Goal: Check status

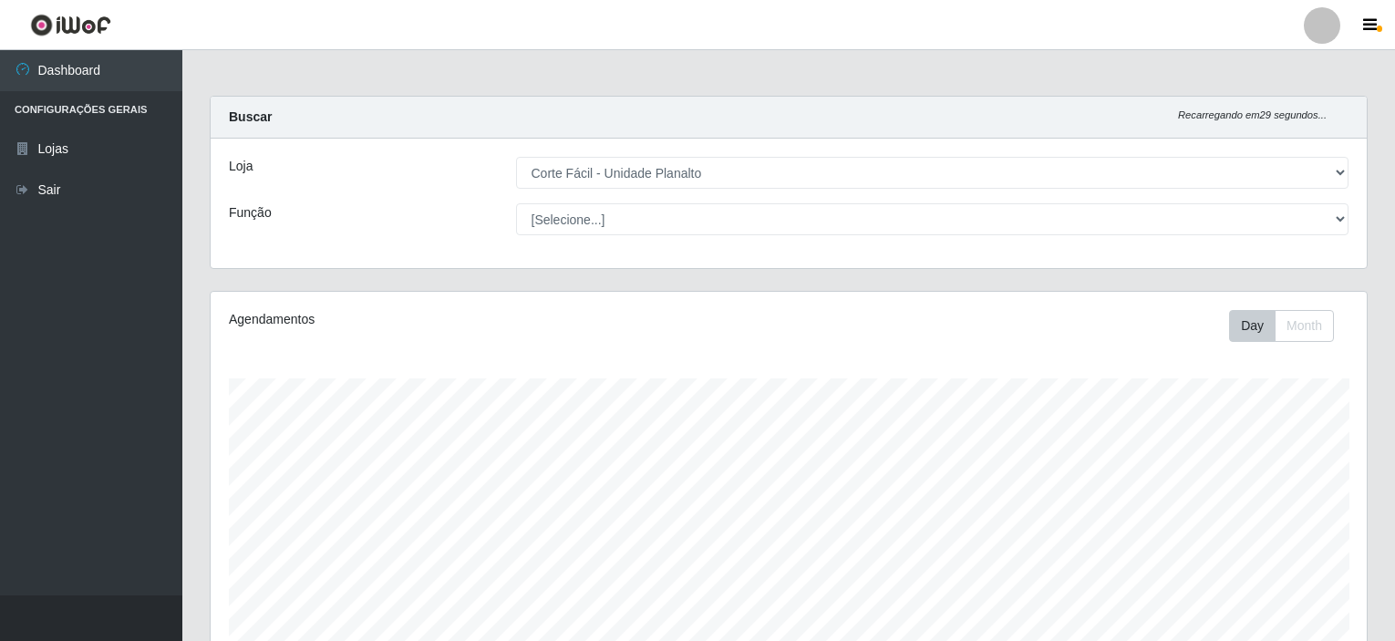
select select "202"
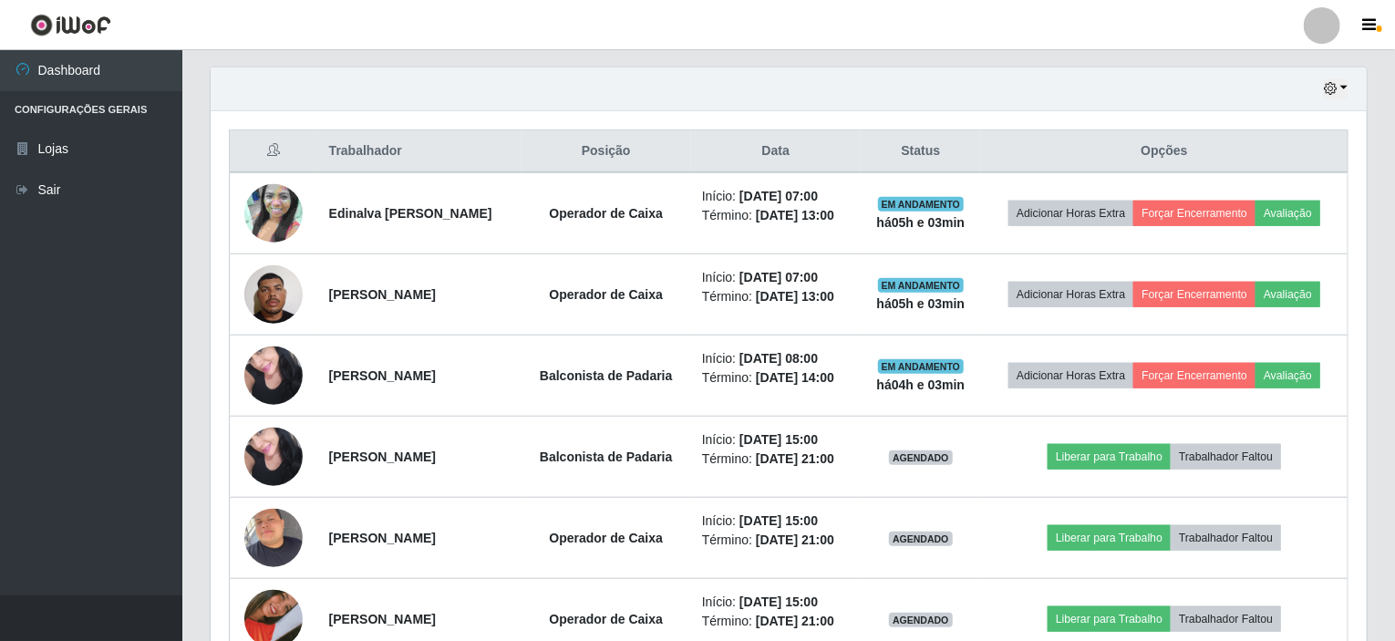
scroll to position [379, 1156]
click at [1328, 88] on icon "button" at bounding box center [1330, 88] width 13 height 13
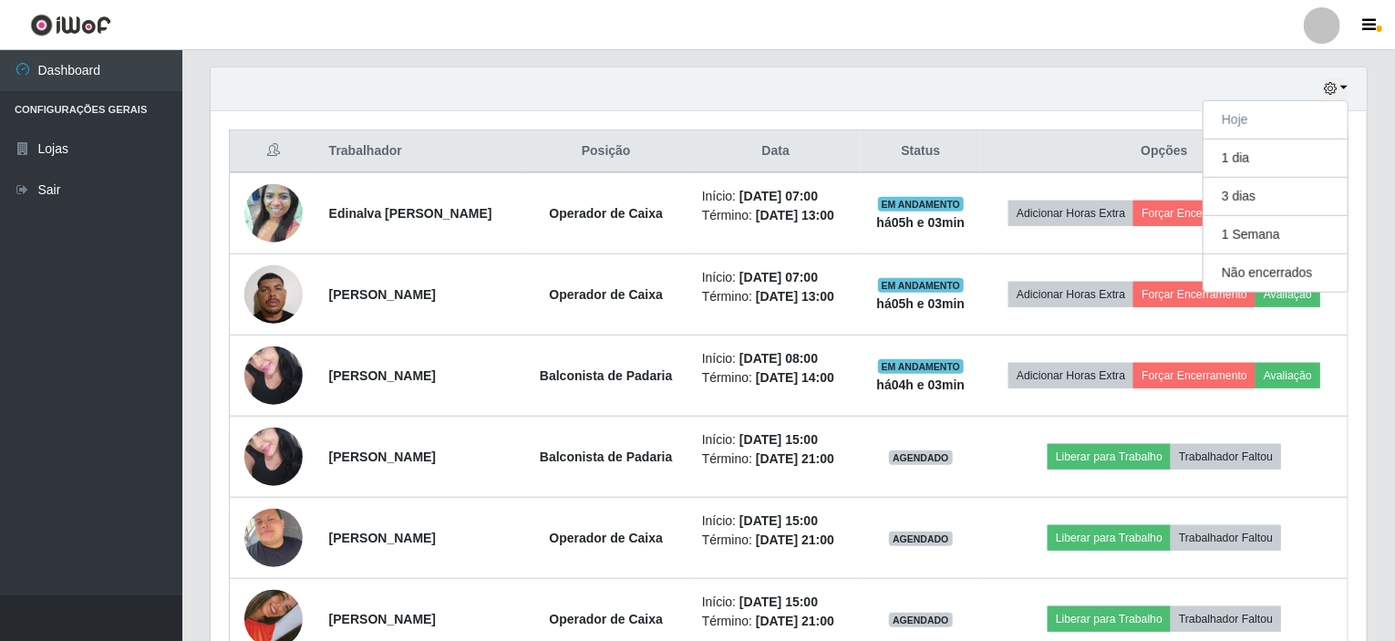
click at [1076, 99] on div "Hoje 1 dia 3 dias 1 Semana Não encerrados" at bounding box center [789, 89] width 1156 height 44
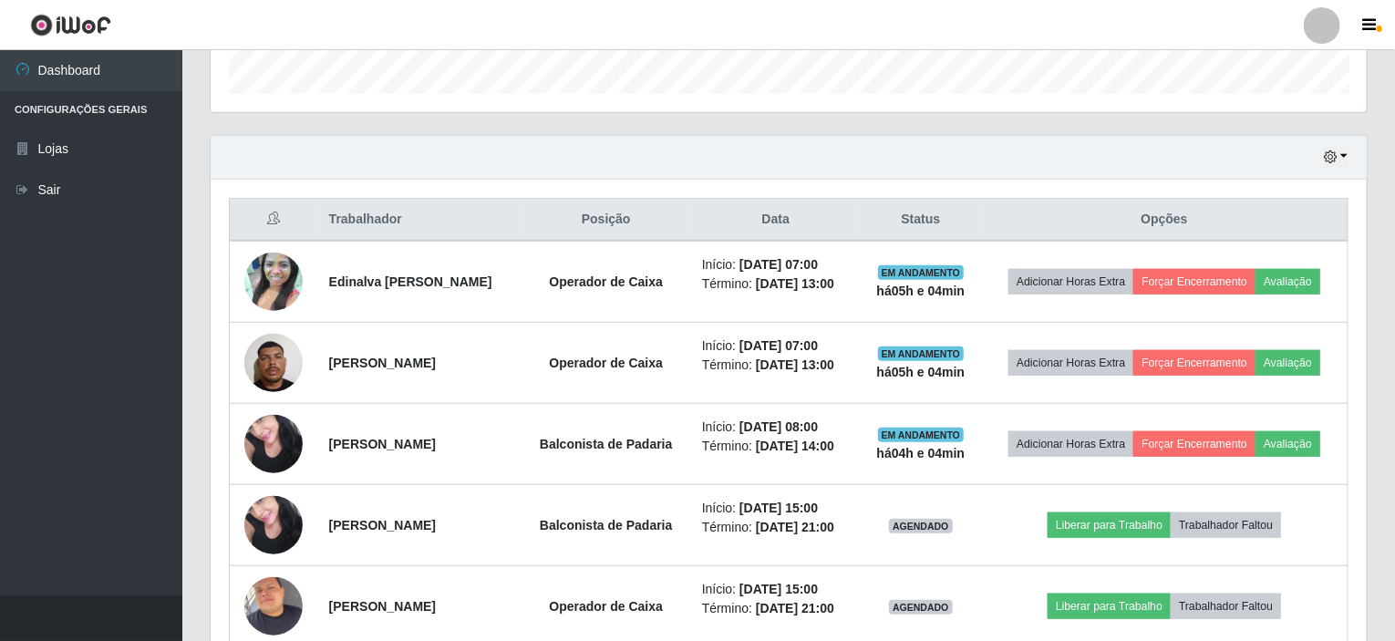
scroll to position [535, 0]
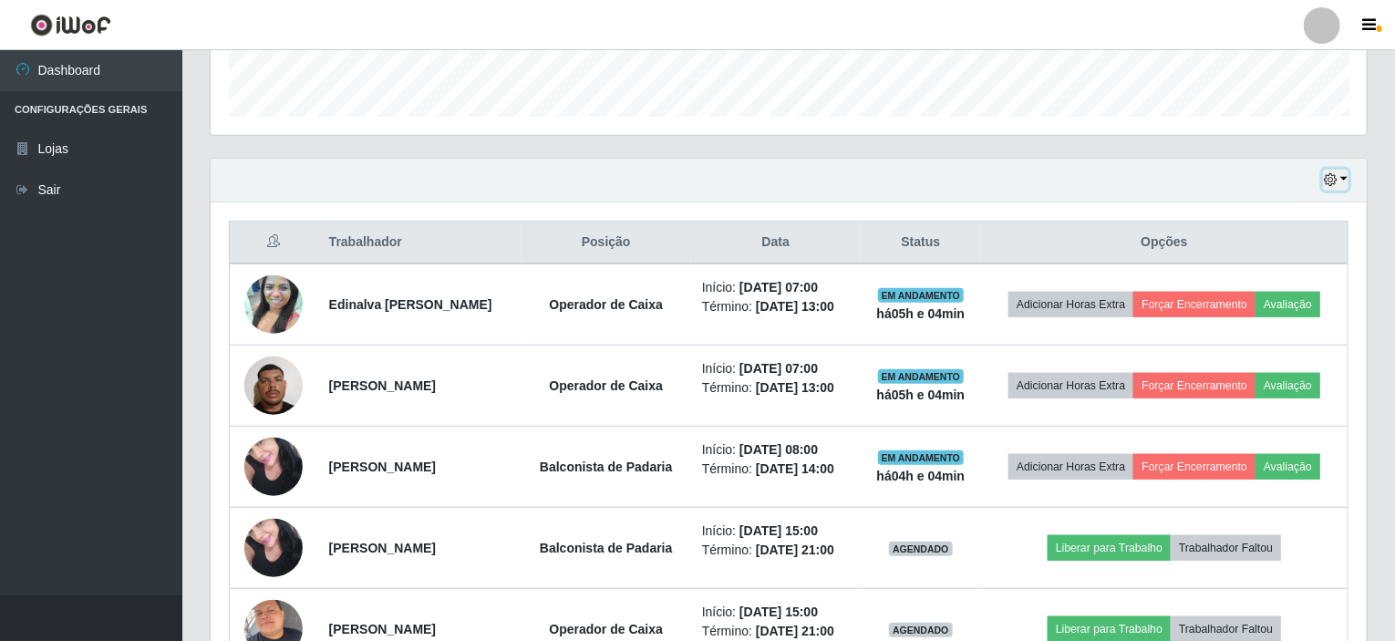
click at [1335, 170] on button "button" at bounding box center [1336, 180] width 26 height 21
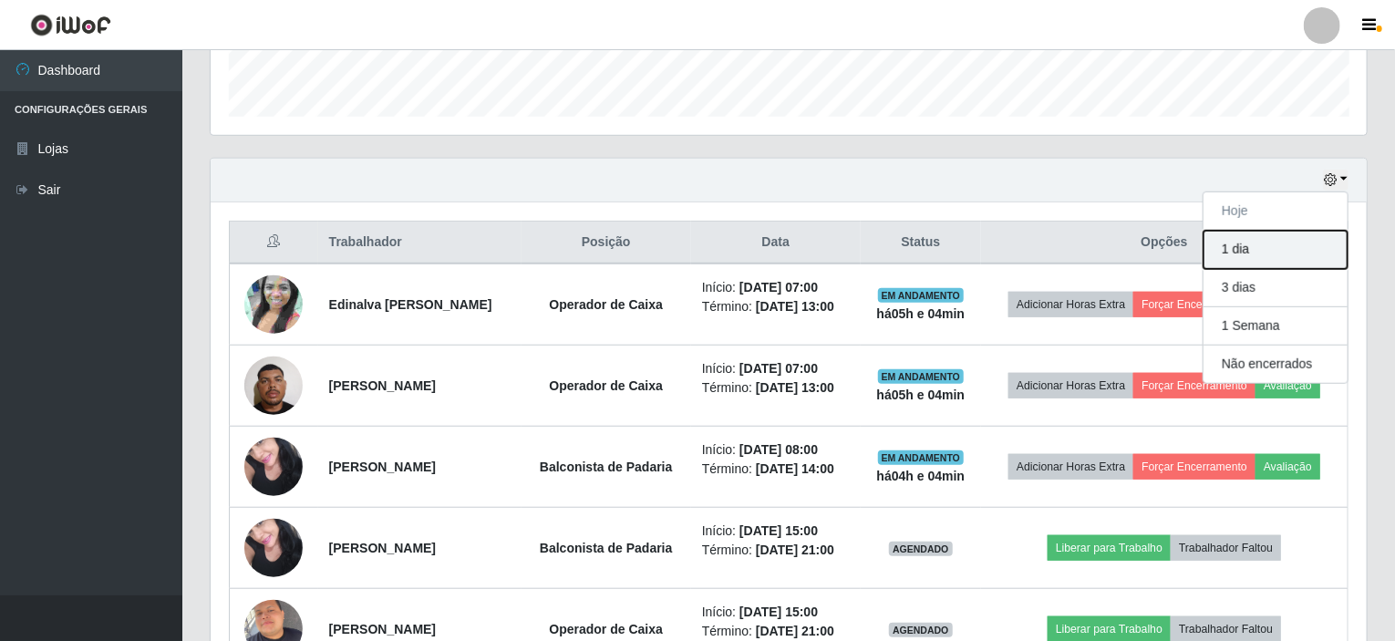
click at [1252, 257] on button "1 dia" at bounding box center [1276, 250] width 144 height 38
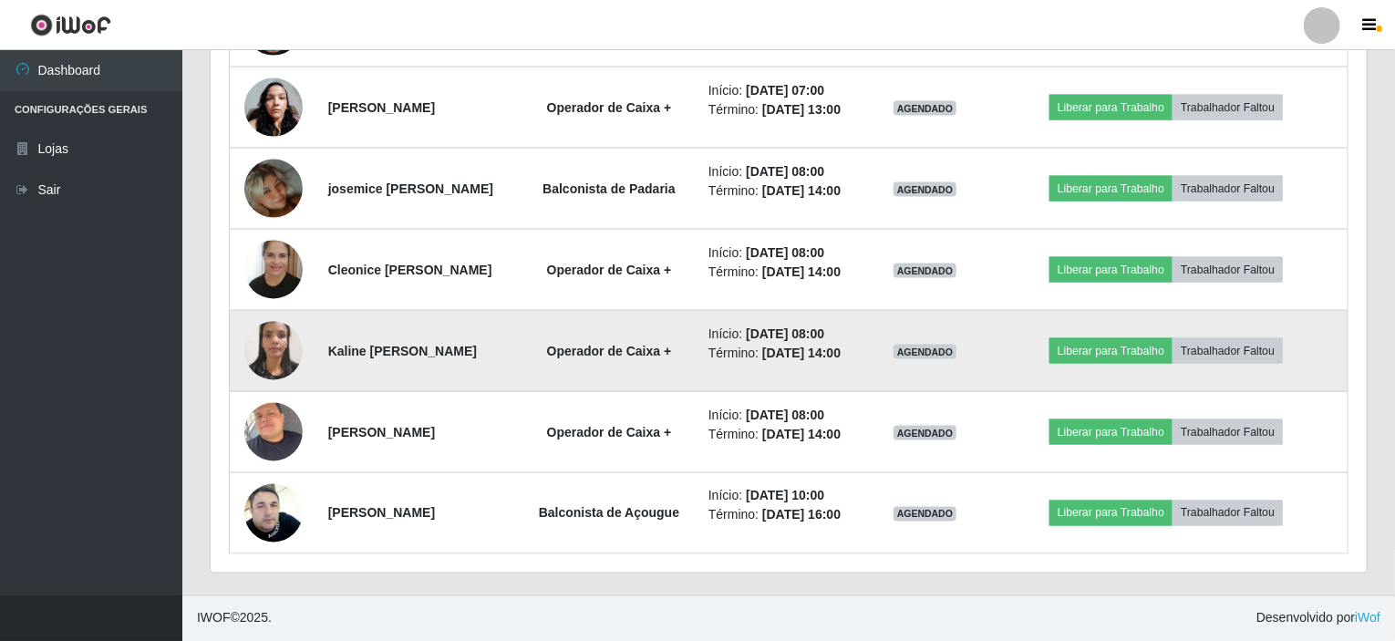
scroll to position [1473, 0]
drag, startPoint x: 717, startPoint y: 316, endPoint x: 566, endPoint y: 321, distance: 150.6
click at [566, 321] on tr "[PERSON_NAME] Operador de Caixa + Início: [DATE] 08:00 Término: [DATE] 14:00 AG…" at bounding box center [789, 351] width 1119 height 81
click at [620, 344] on td "Operador de Caixa +" at bounding box center [609, 351] width 177 height 81
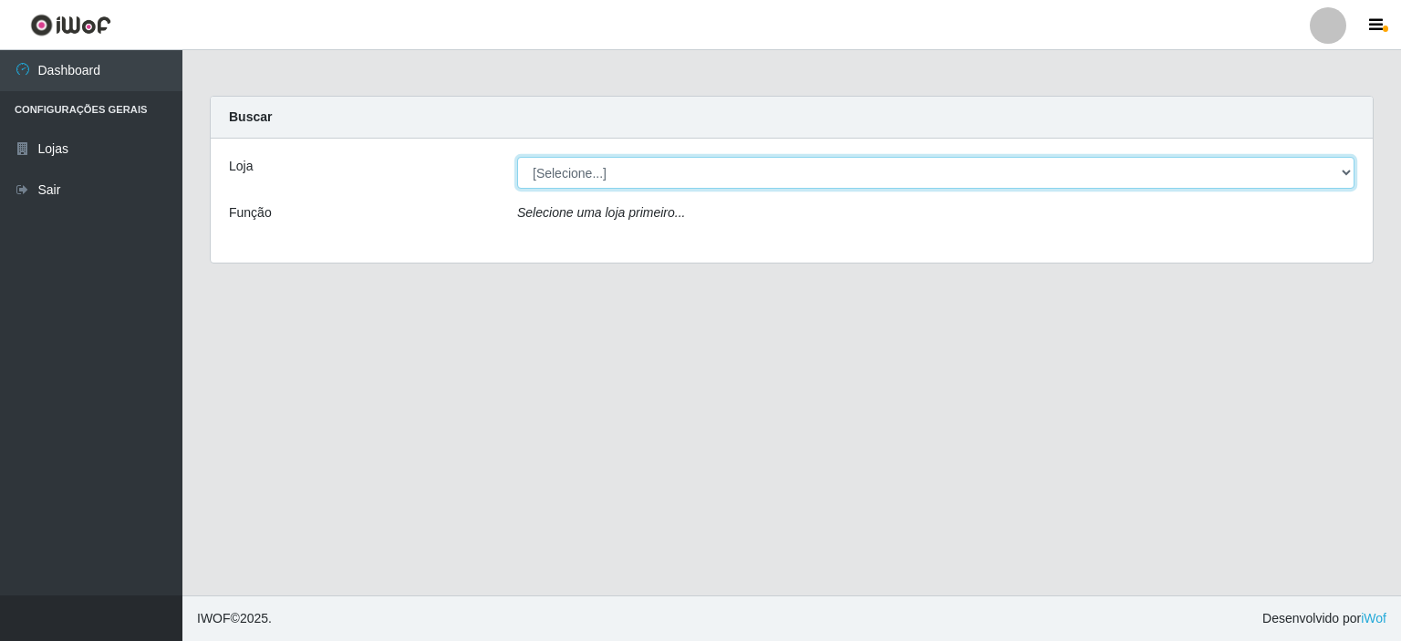
drag, startPoint x: 717, startPoint y: 177, endPoint x: 726, endPoint y: 185, distance: 12.3
click at [717, 177] on select "[Selecione...] Corte Fácil - Unidade Planalto" at bounding box center [935, 173] width 837 height 32
select select "202"
click at [517, 157] on select "[Selecione...] Corte Fácil - Unidade Planalto" at bounding box center [935, 173] width 837 height 32
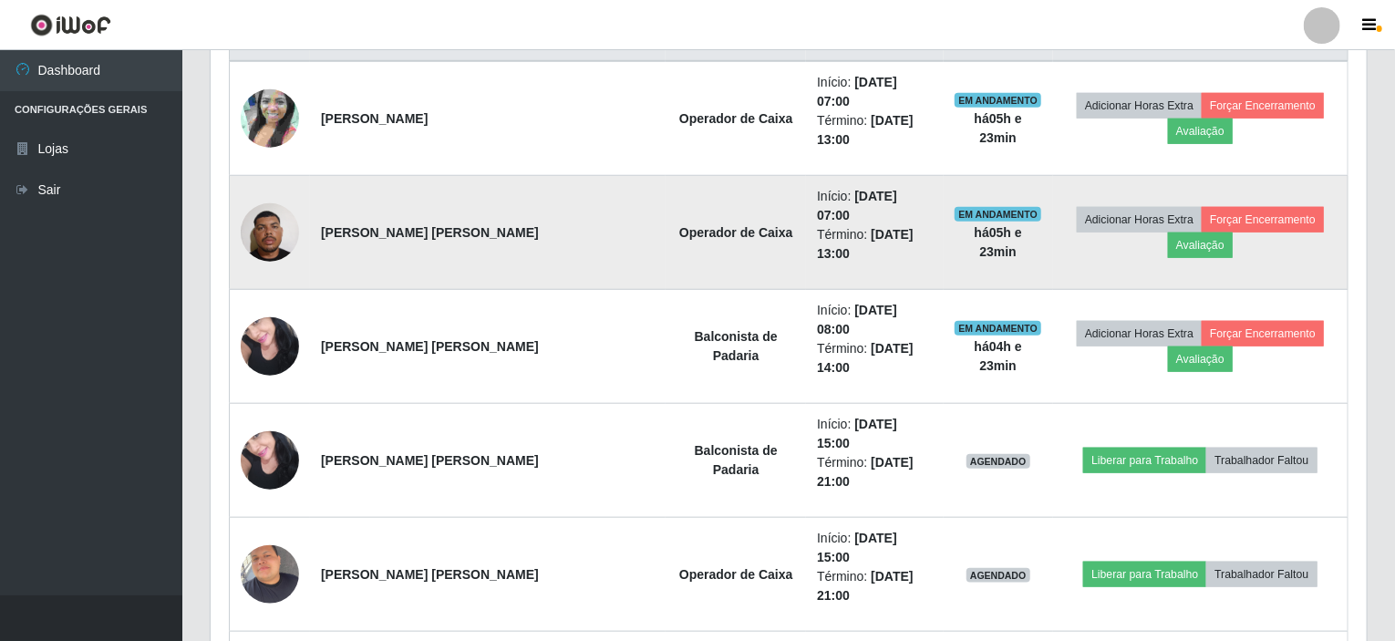
scroll to position [627, 0]
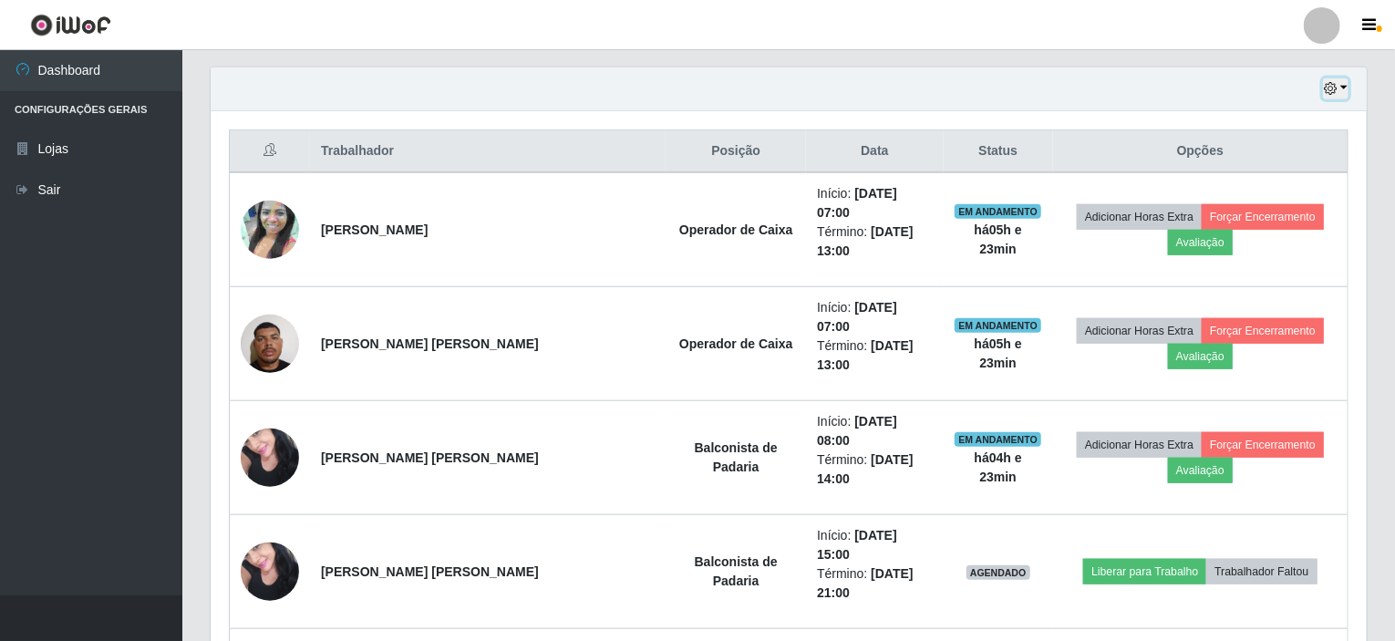
click at [1342, 88] on button "button" at bounding box center [1336, 88] width 26 height 21
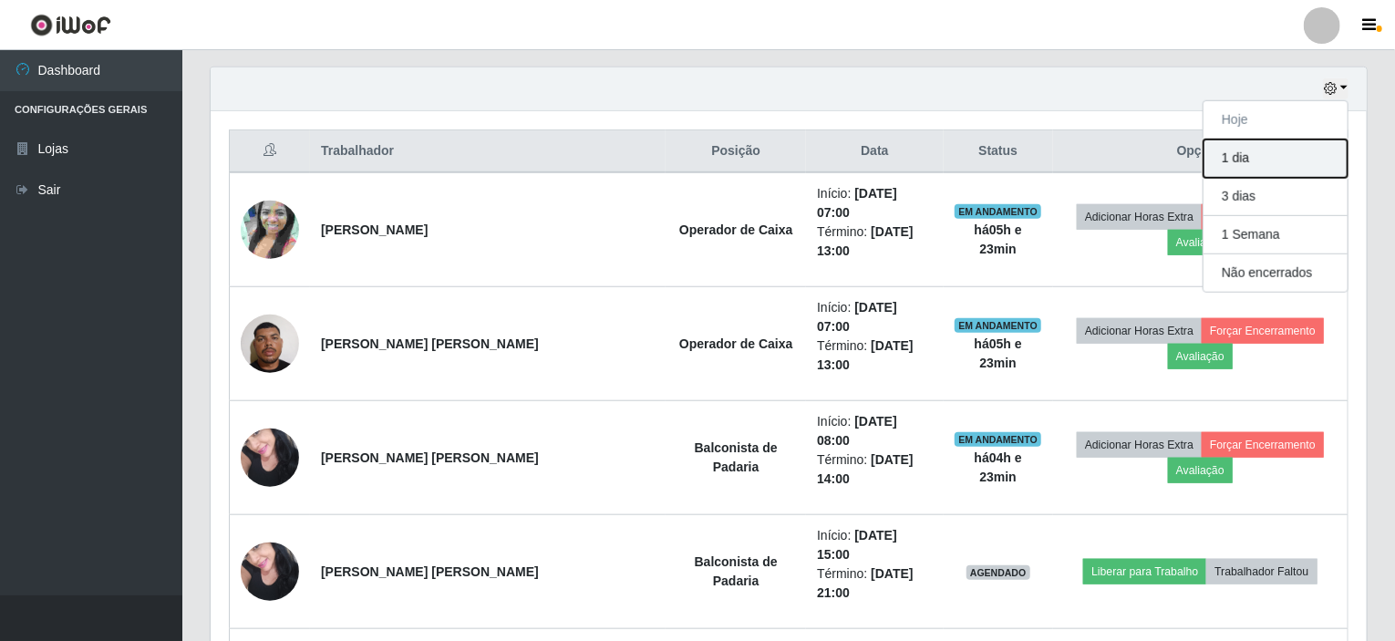
click at [1281, 158] on button "1 dia" at bounding box center [1276, 159] width 144 height 38
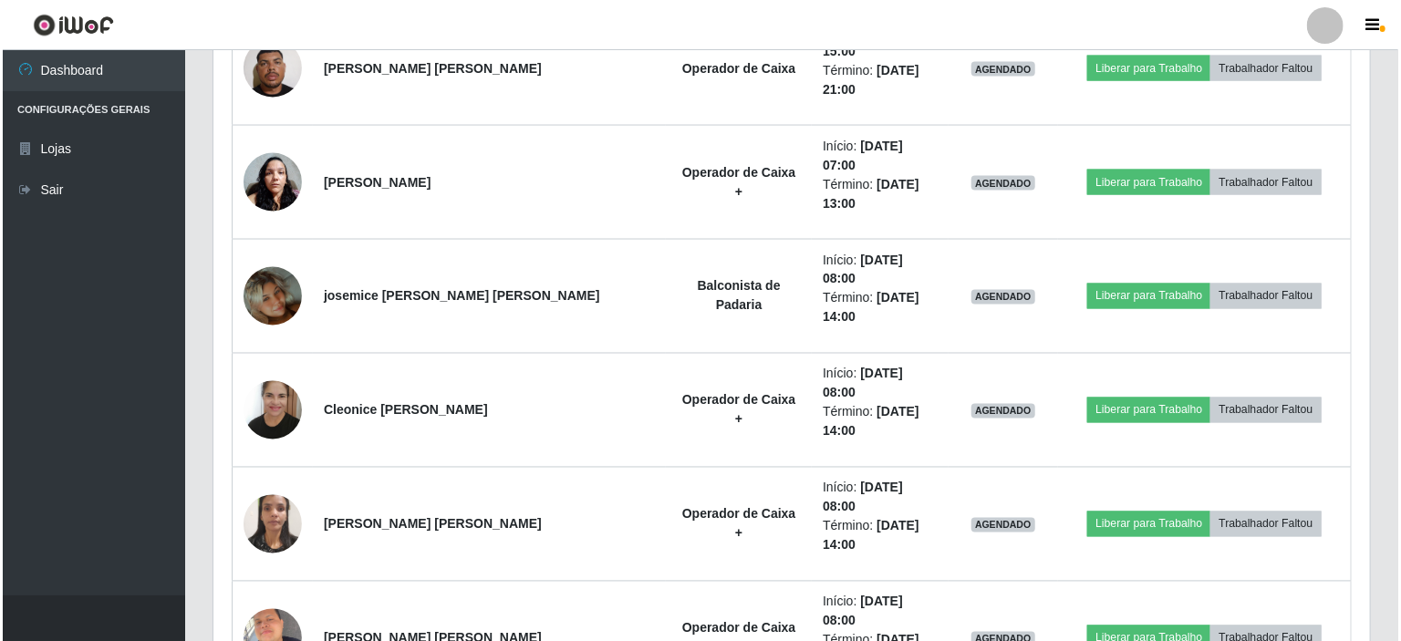
scroll to position [1473, 0]
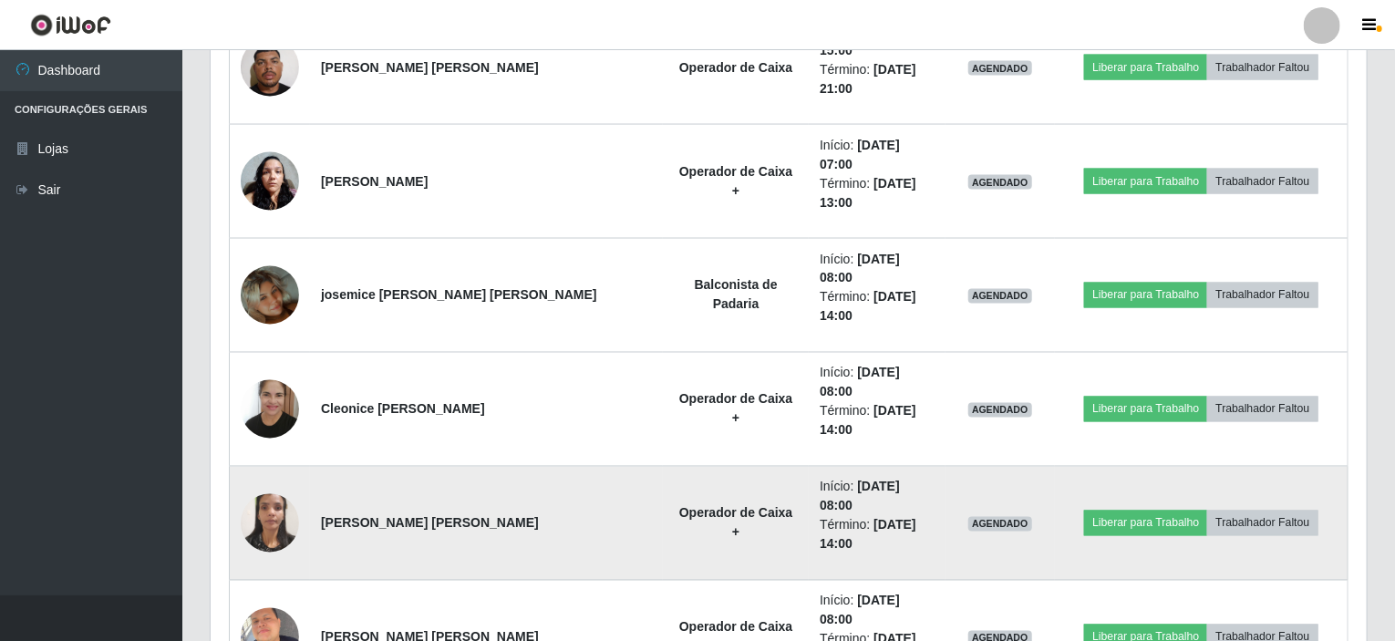
click at [292, 484] on img at bounding box center [270, 523] width 58 height 78
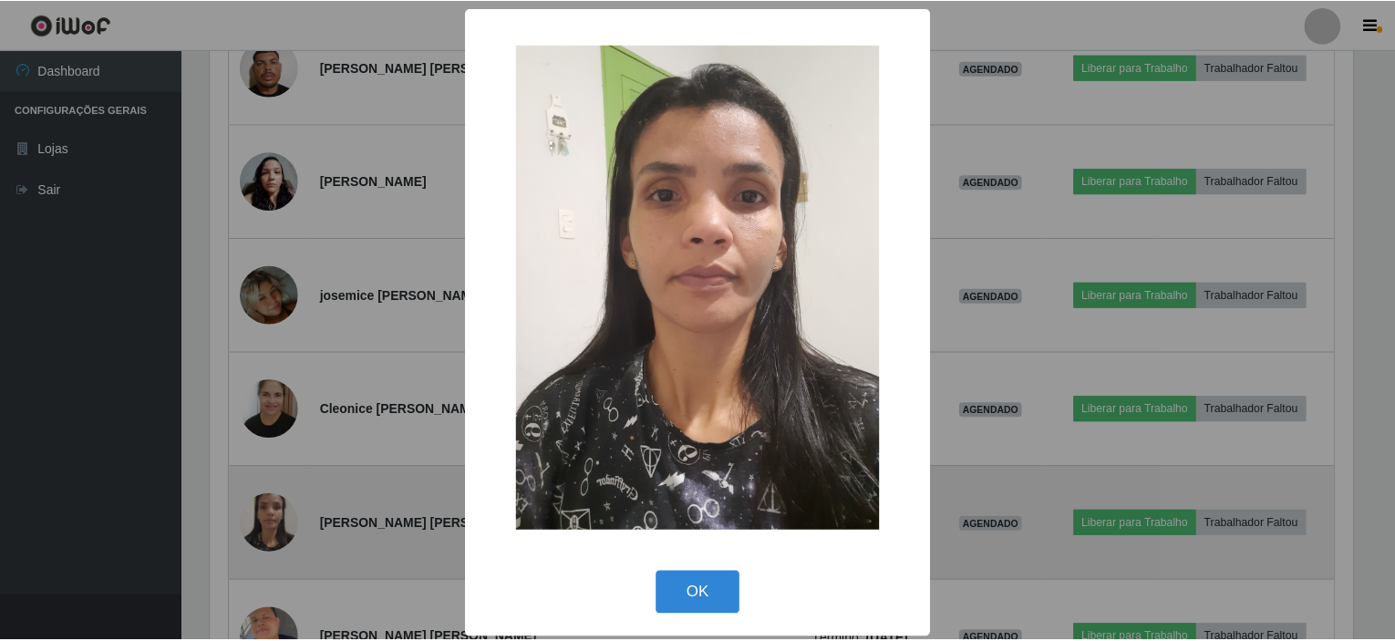
scroll to position [379, 1149]
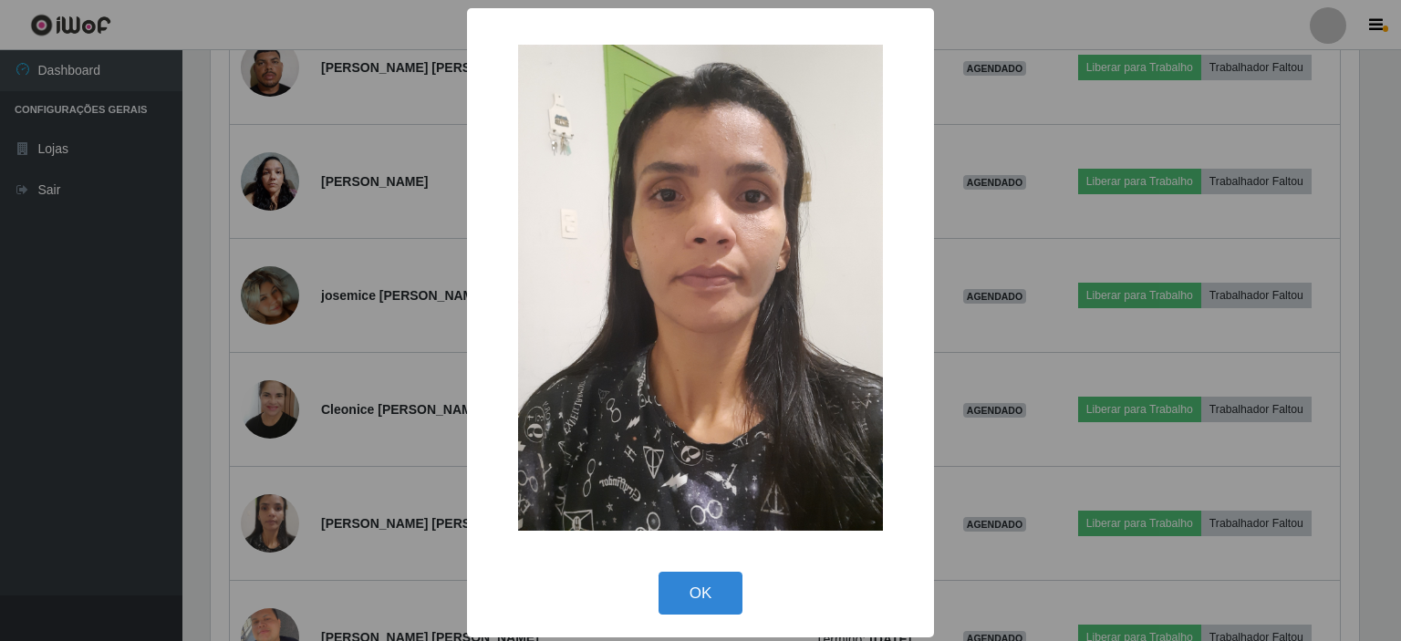
click at [382, 313] on div "× OK Cancel" at bounding box center [700, 320] width 1401 height 641
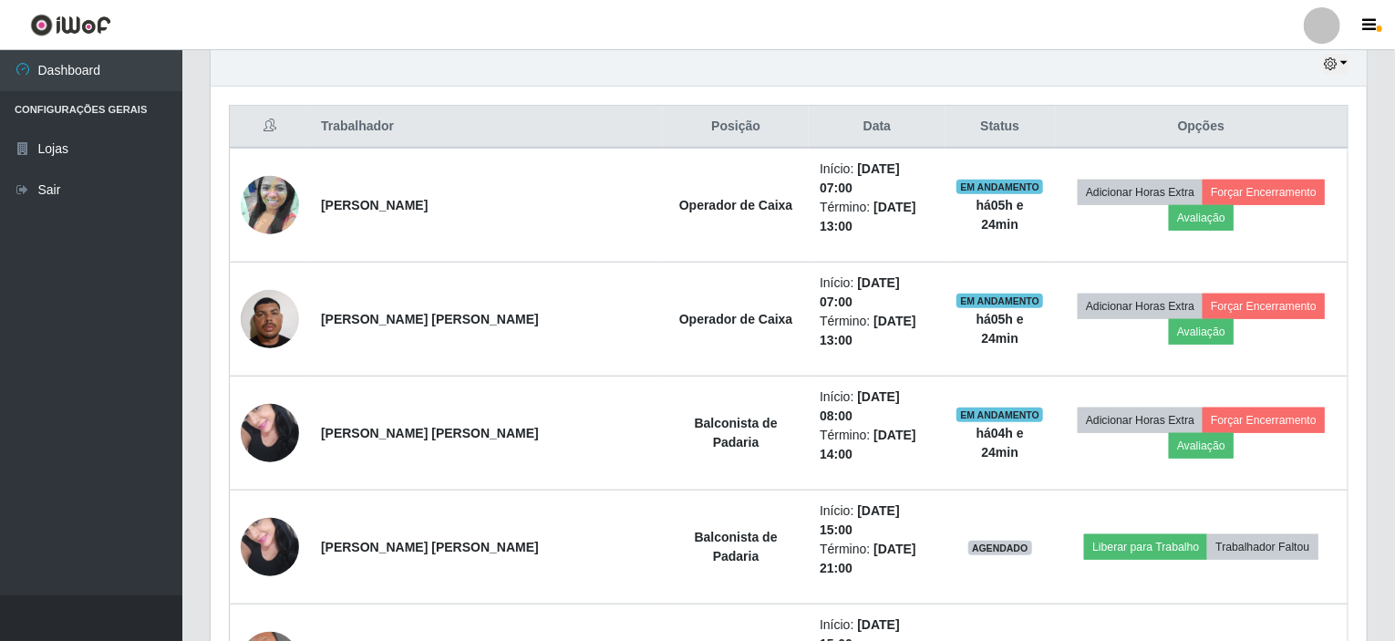
scroll to position [652, 0]
click at [804, 17] on header "Perfil Alterar Senha Sair" at bounding box center [697, 25] width 1395 height 50
